Goal: Information Seeking & Learning: Check status

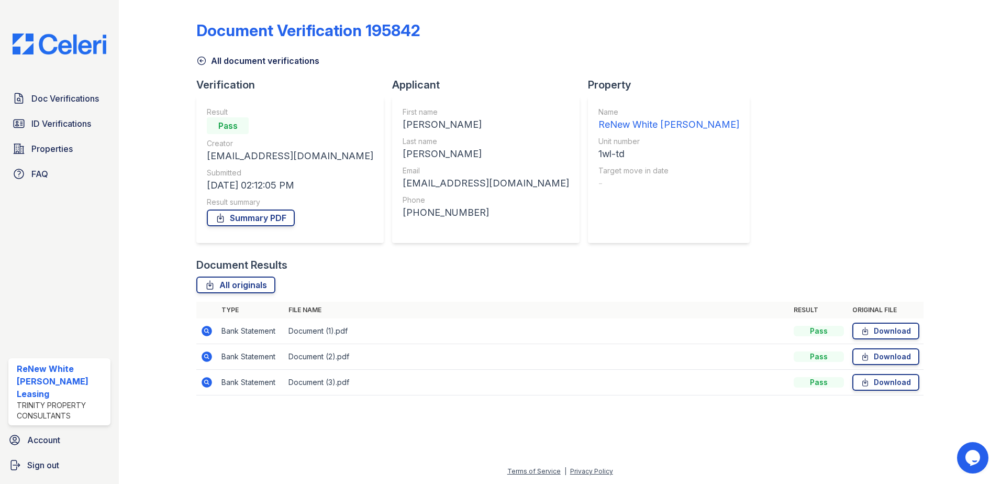
click at [206, 332] on icon at bounding box center [207, 331] width 10 height 10
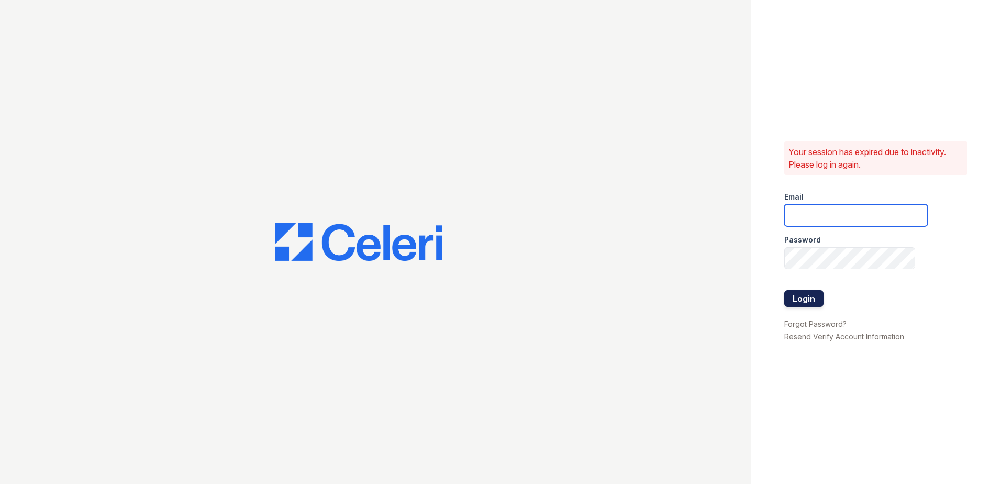
type input "[EMAIL_ADDRESS][DOMAIN_NAME]"
click at [815, 300] on button "Login" at bounding box center [803, 298] width 39 height 17
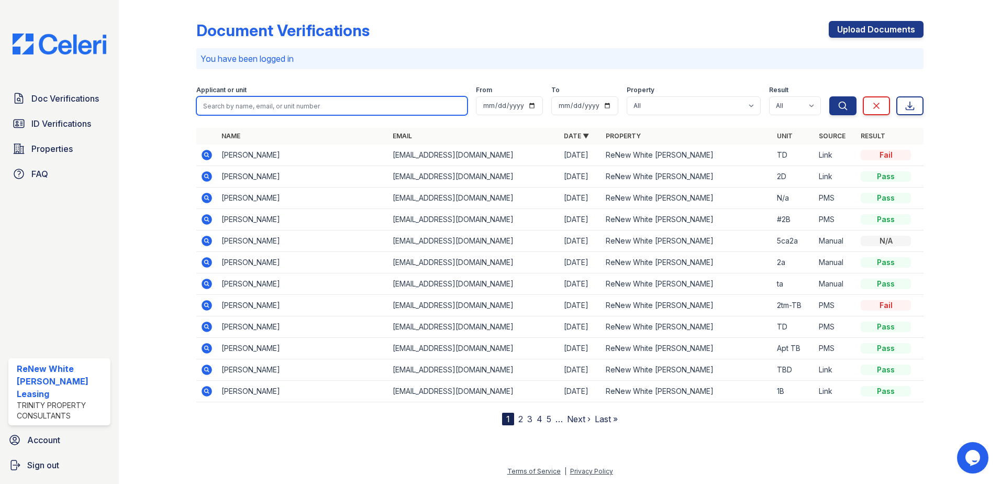
click at [405, 106] on input "search" at bounding box center [331, 105] width 271 height 19
type input "maria"
click at [829, 96] on button "Search" at bounding box center [842, 105] width 27 height 19
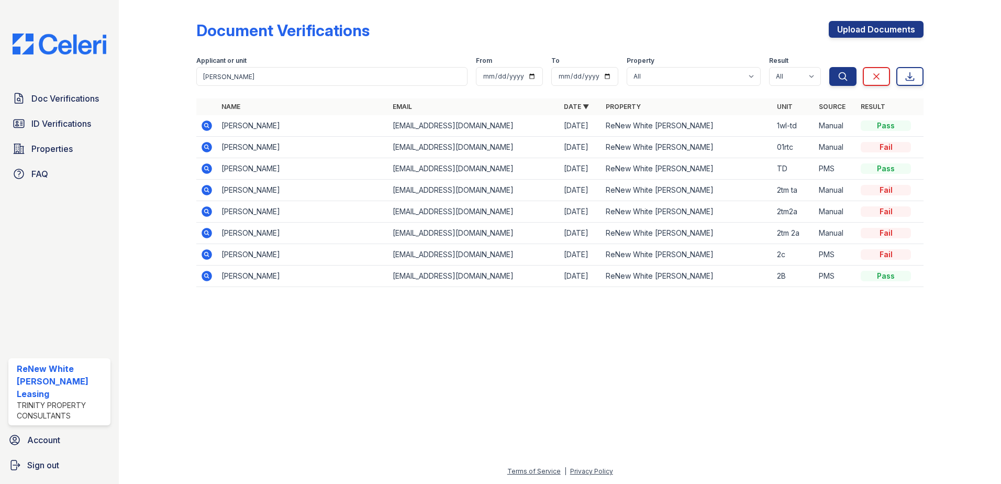
click at [204, 128] on icon at bounding box center [207, 125] width 10 height 10
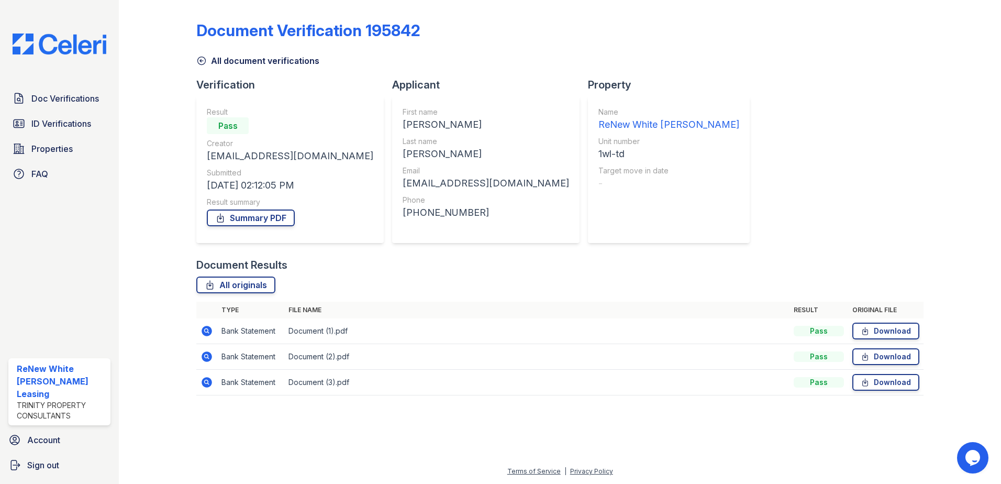
click at [204, 334] on icon at bounding box center [207, 331] width 10 height 10
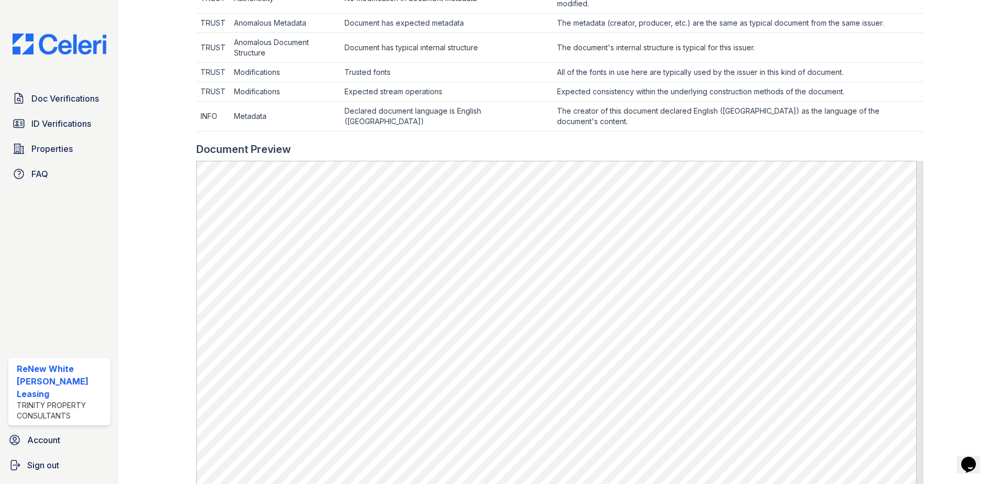
scroll to position [419, 0]
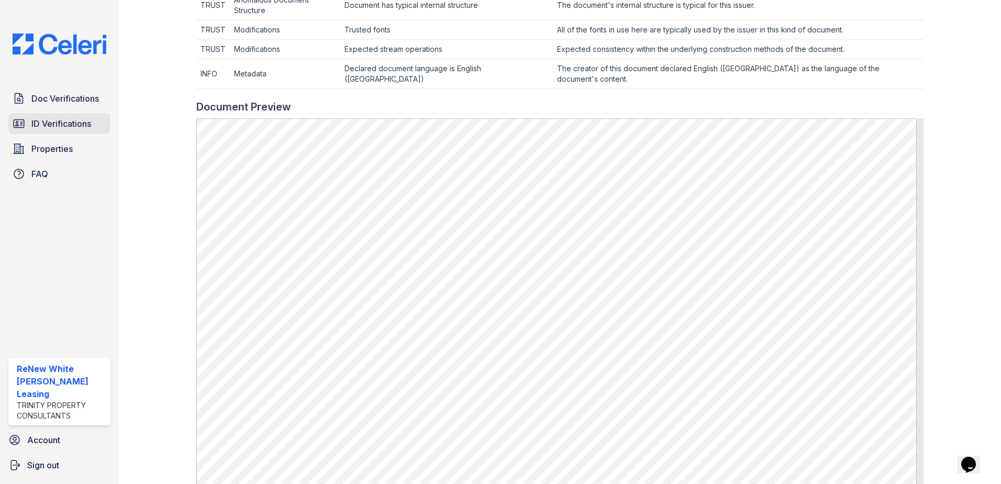
click at [60, 130] on span "ID Verifications" at bounding box center [61, 123] width 60 height 13
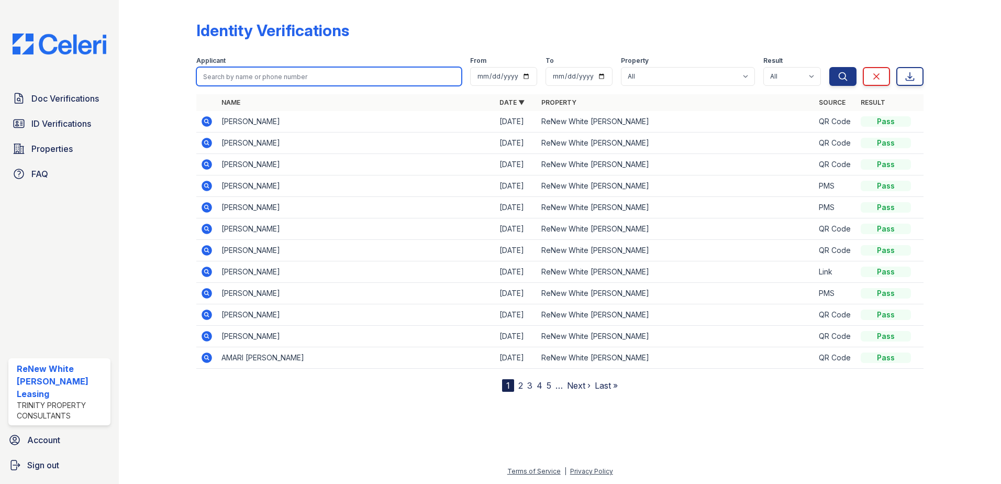
click at [245, 84] on input "search" at bounding box center [328, 76] width 265 height 19
type input "dante"
click at [829, 67] on button "Search" at bounding box center [842, 76] width 27 height 19
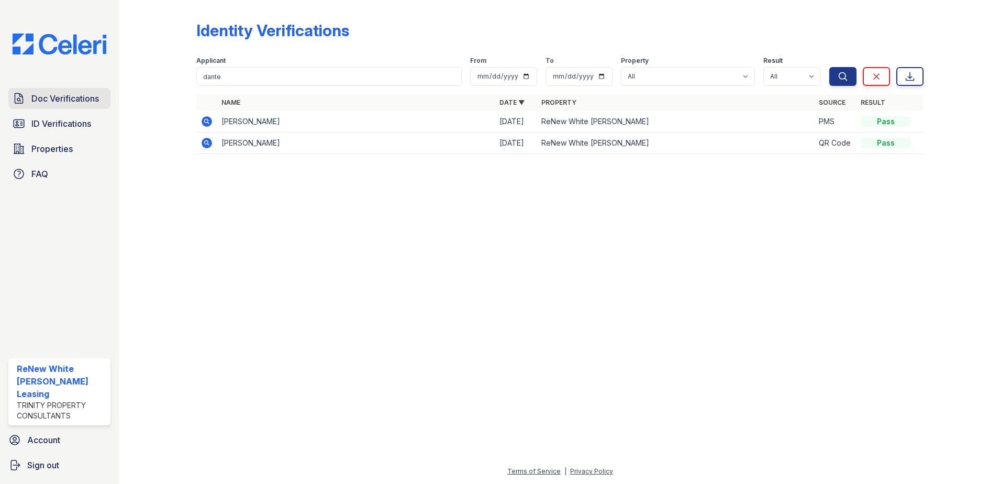
click at [16, 106] on link "Doc Verifications" at bounding box center [59, 98] width 102 height 21
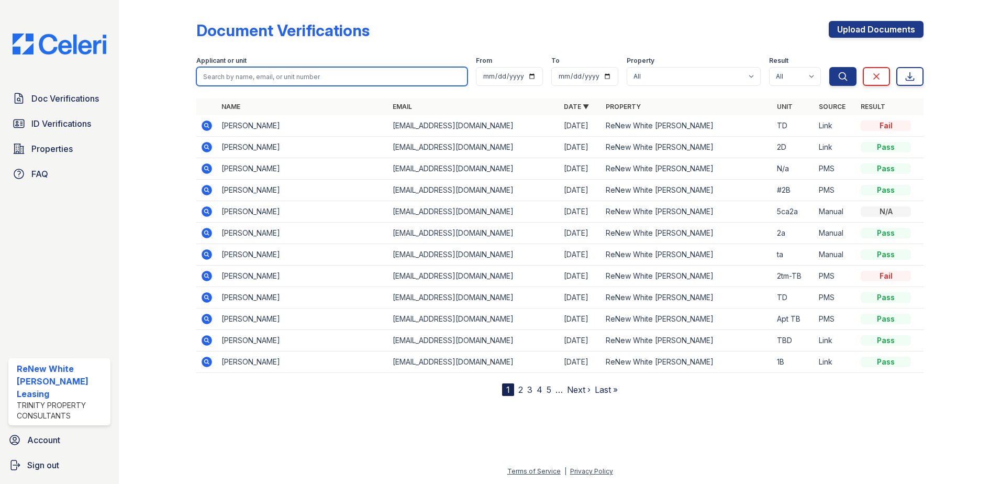
click at [273, 81] on input "search" at bounding box center [331, 76] width 271 height 19
type input "d"
type input "dante"
click at [829, 67] on button "Search" at bounding box center [842, 76] width 27 height 19
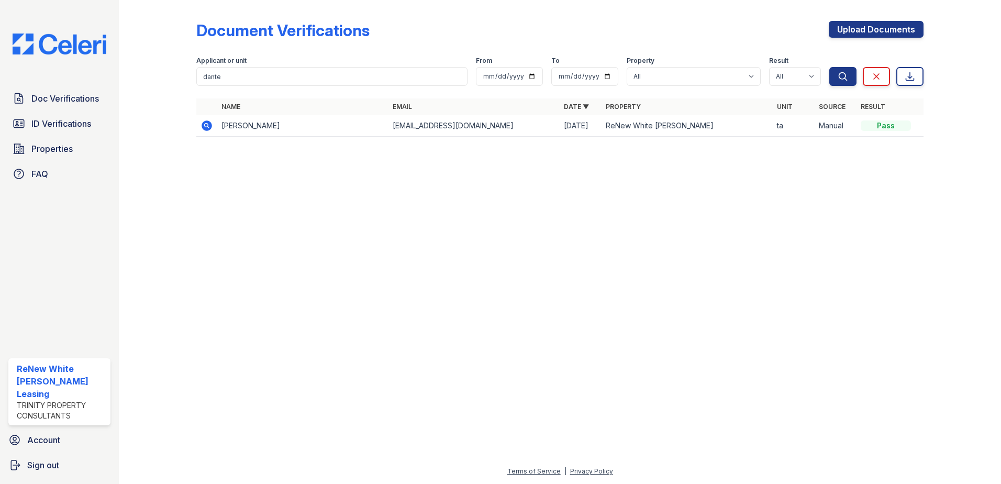
click at [206, 124] on icon at bounding box center [207, 125] width 13 height 13
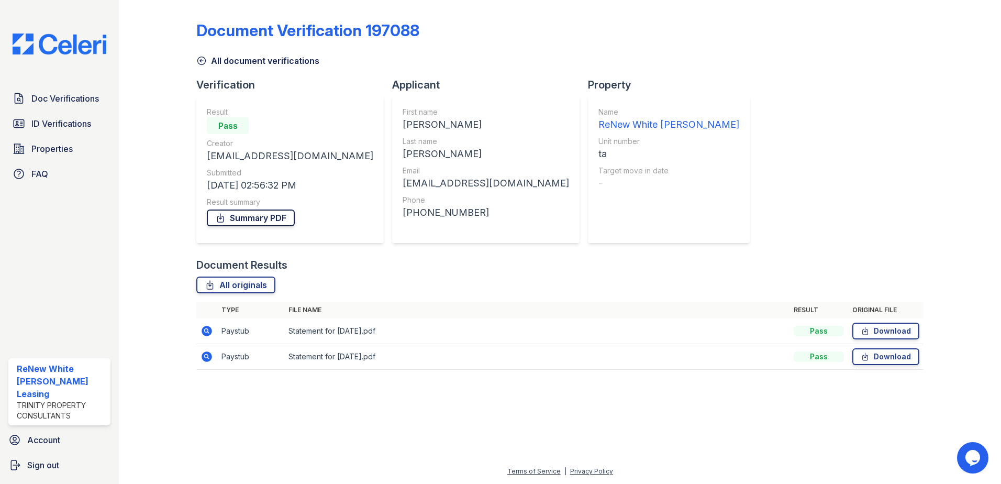
click at [261, 221] on link "Summary PDF" at bounding box center [251, 217] width 88 height 17
